Goal: Task Accomplishment & Management: Use online tool/utility

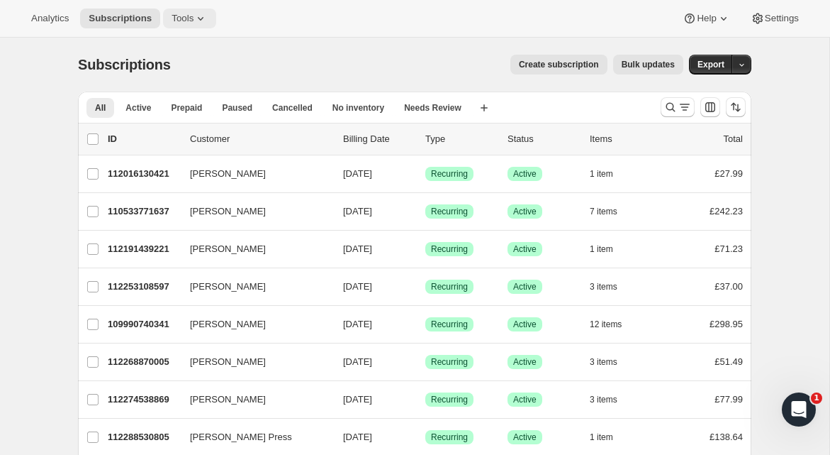
click at [206, 21] on icon at bounding box center [201, 18] width 14 height 14
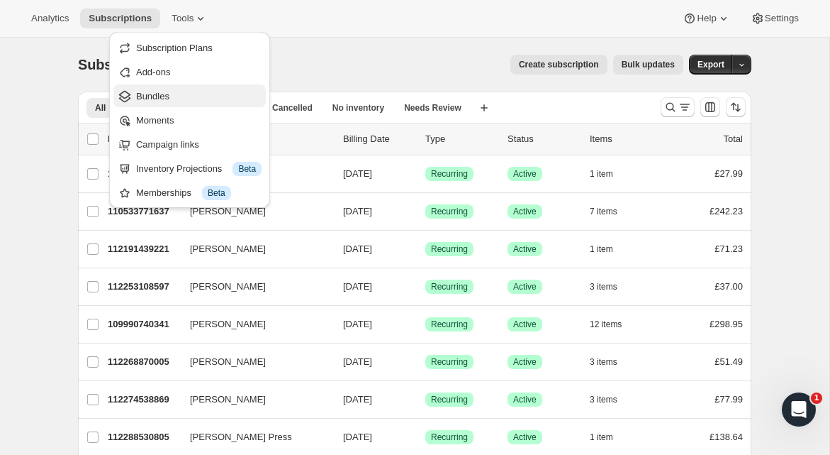
click at [162, 99] on span "Bundles" at bounding box center [152, 96] width 33 height 11
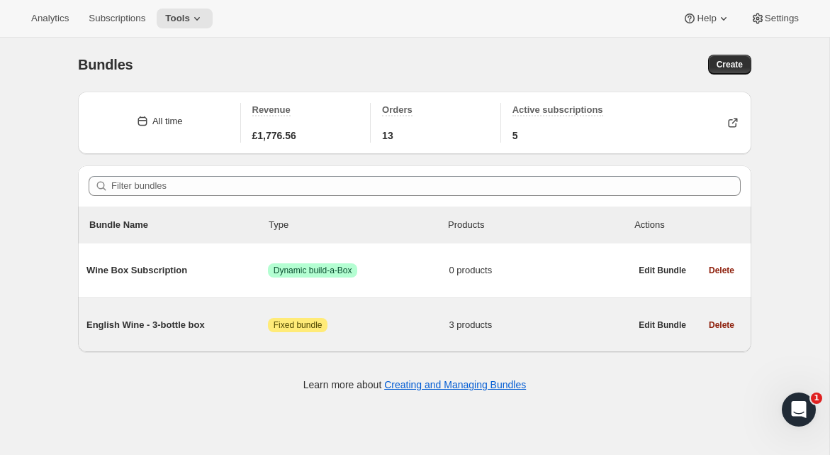
click at [186, 322] on span "English Wine - 3-bottle box" at bounding box center [178, 325] width 182 height 14
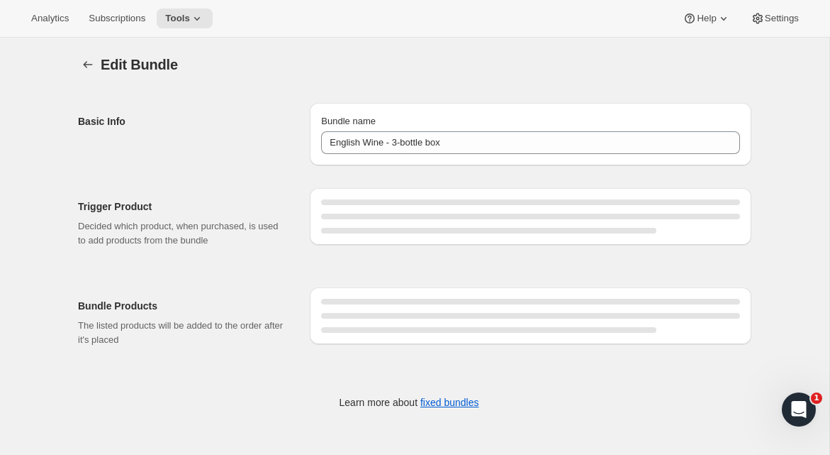
type input "English Wine - 3-bottle box"
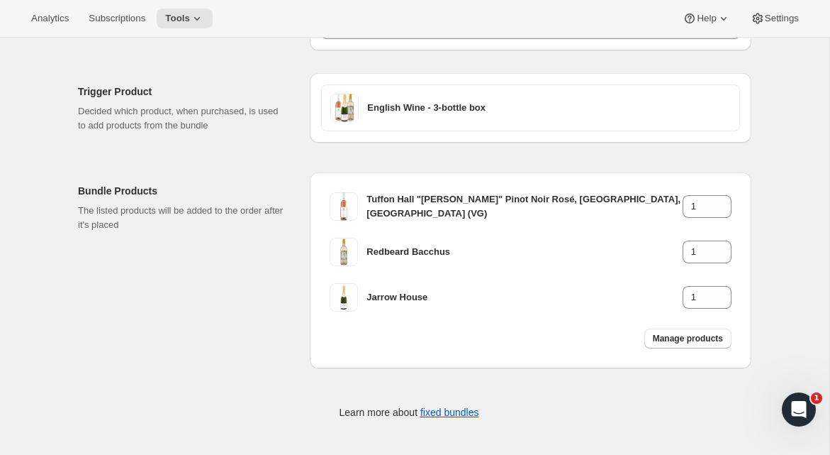
scroll to position [109, 0]
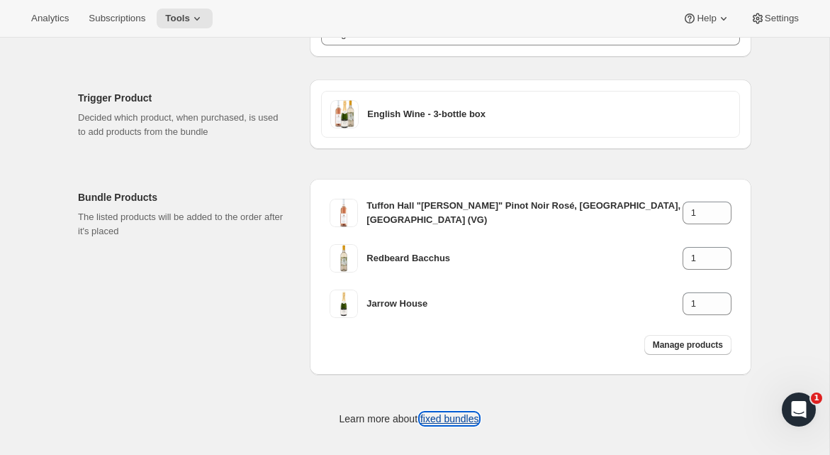
click at [455, 421] on link "fixed bundles" at bounding box center [450, 418] width 59 height 11
